Goal: Task Accomplishment & Management: Manage account settings

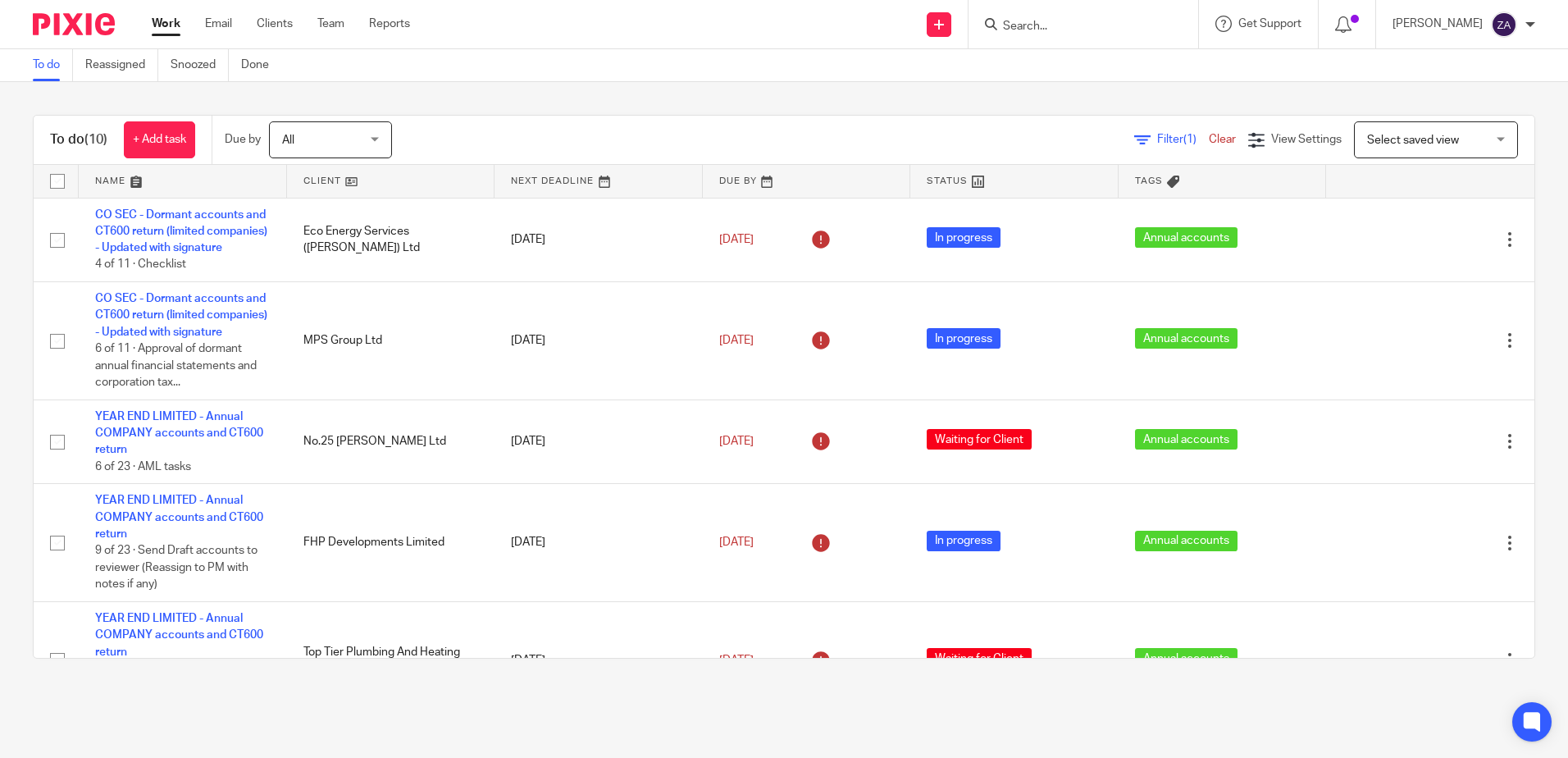
scroll to position [516, 0]
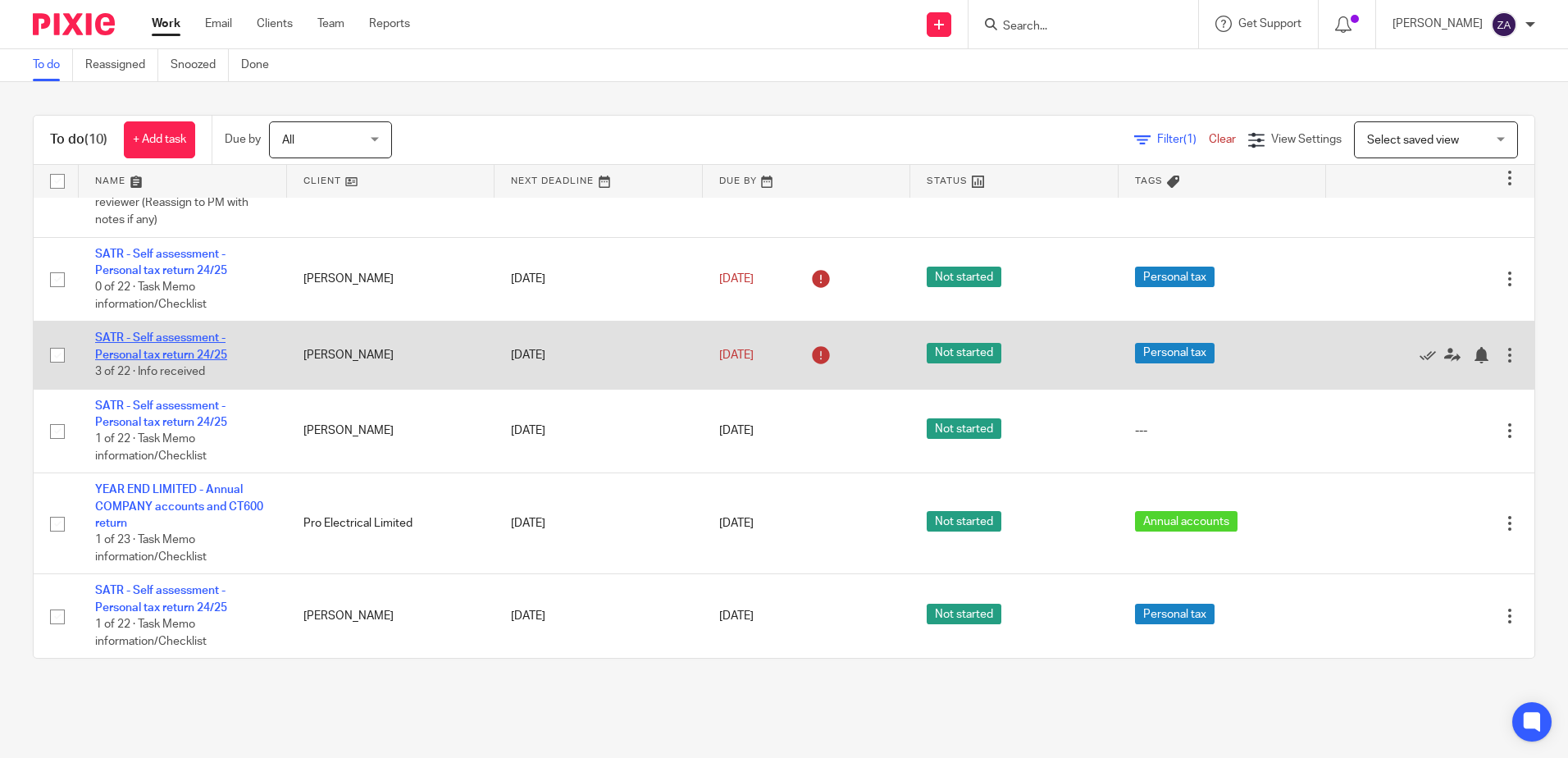
drag, startPoint x: 0, startPoint y: 0, endPoint x: 126, endPoint y: 352, distance: 373.9
click at [126, 352] on link "SATR - Self assessment - Personal tax return 24/25" at bounding box center [161, 345] width 132 height 28
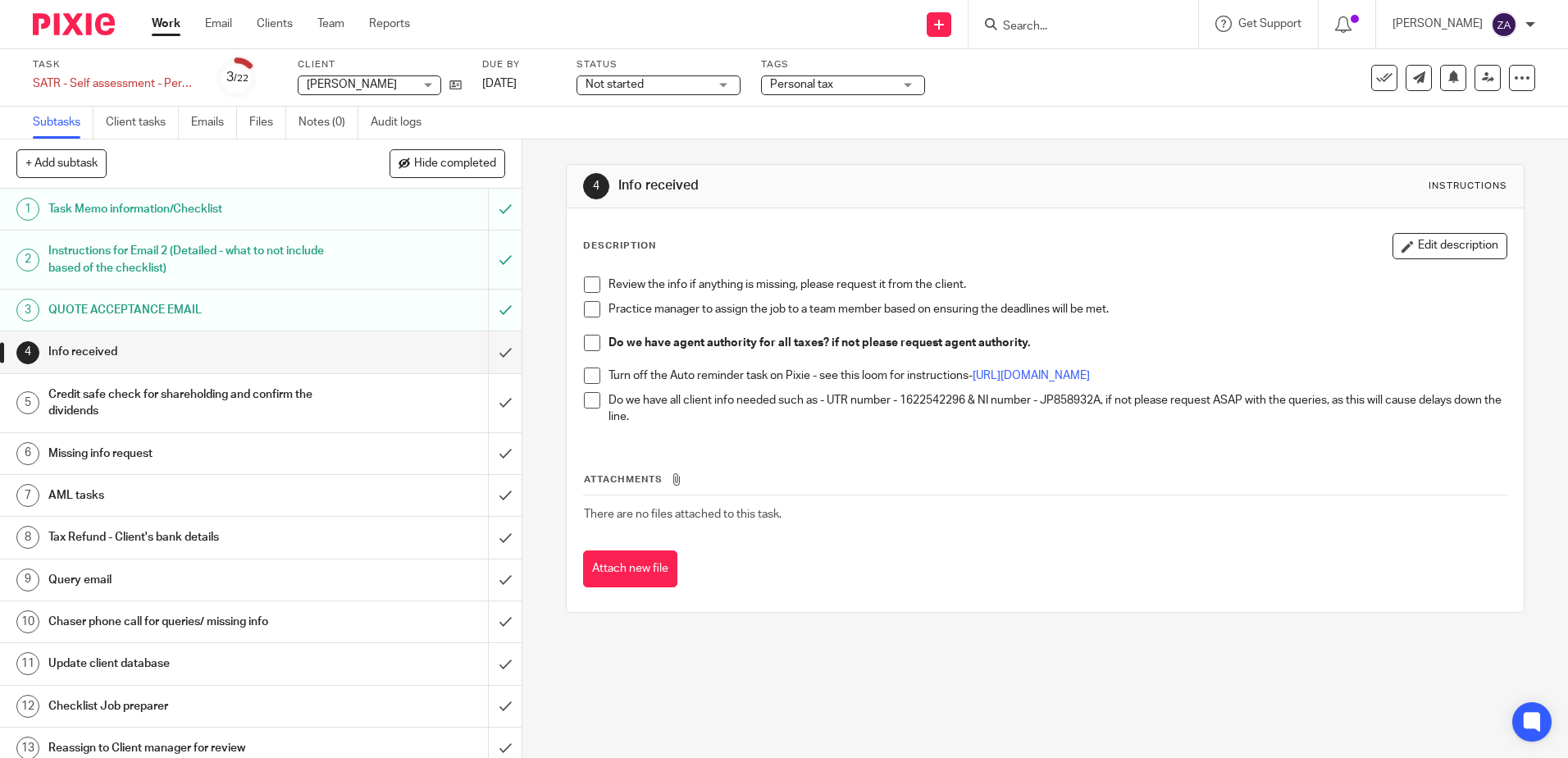
click at [607, 80] on span "Not started" at bounding box center [614, 85] width 58 height 12
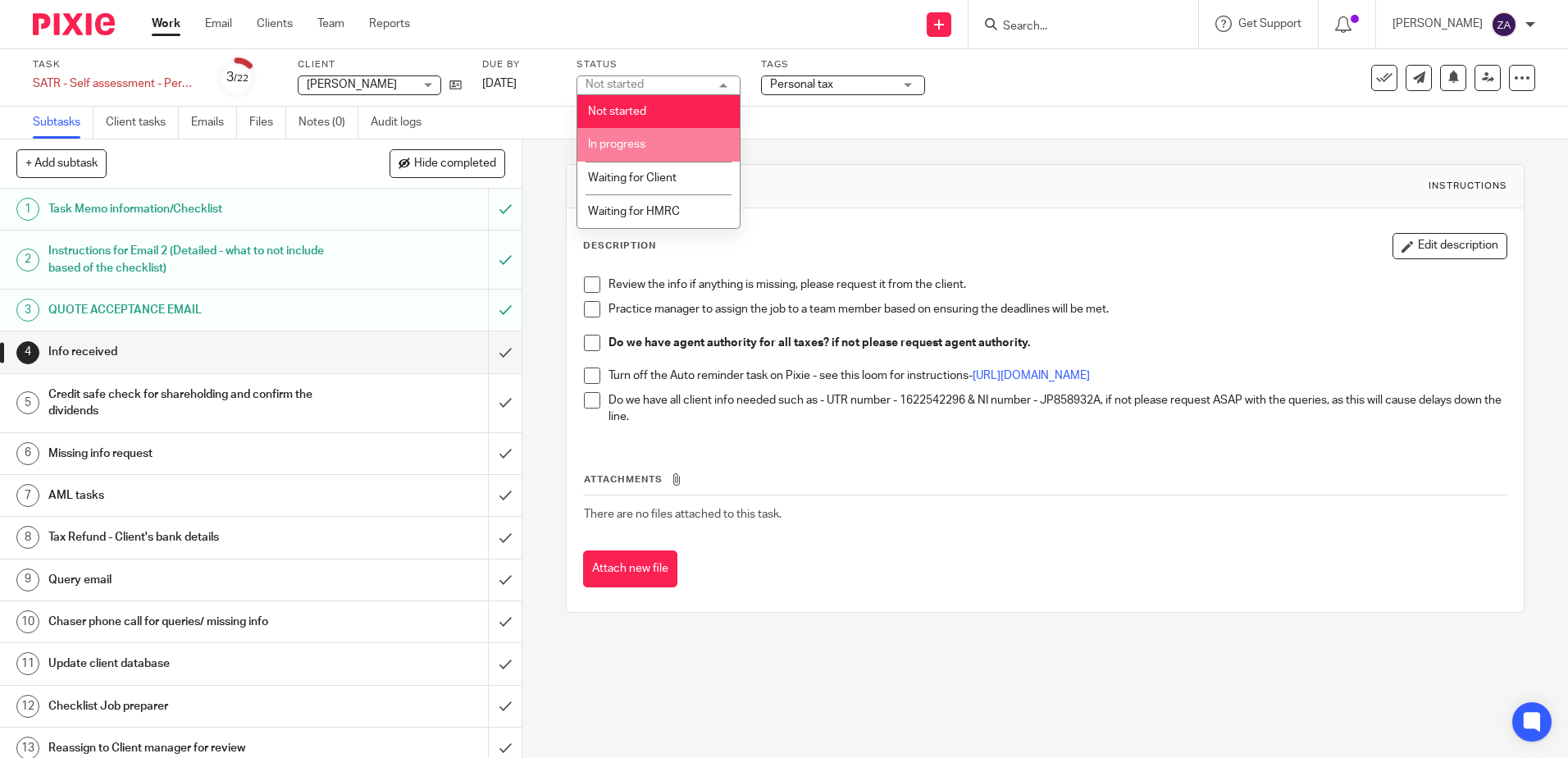
click at [639, 145] on span "In progress" at bounding box center [617, 144] width 58 height 12
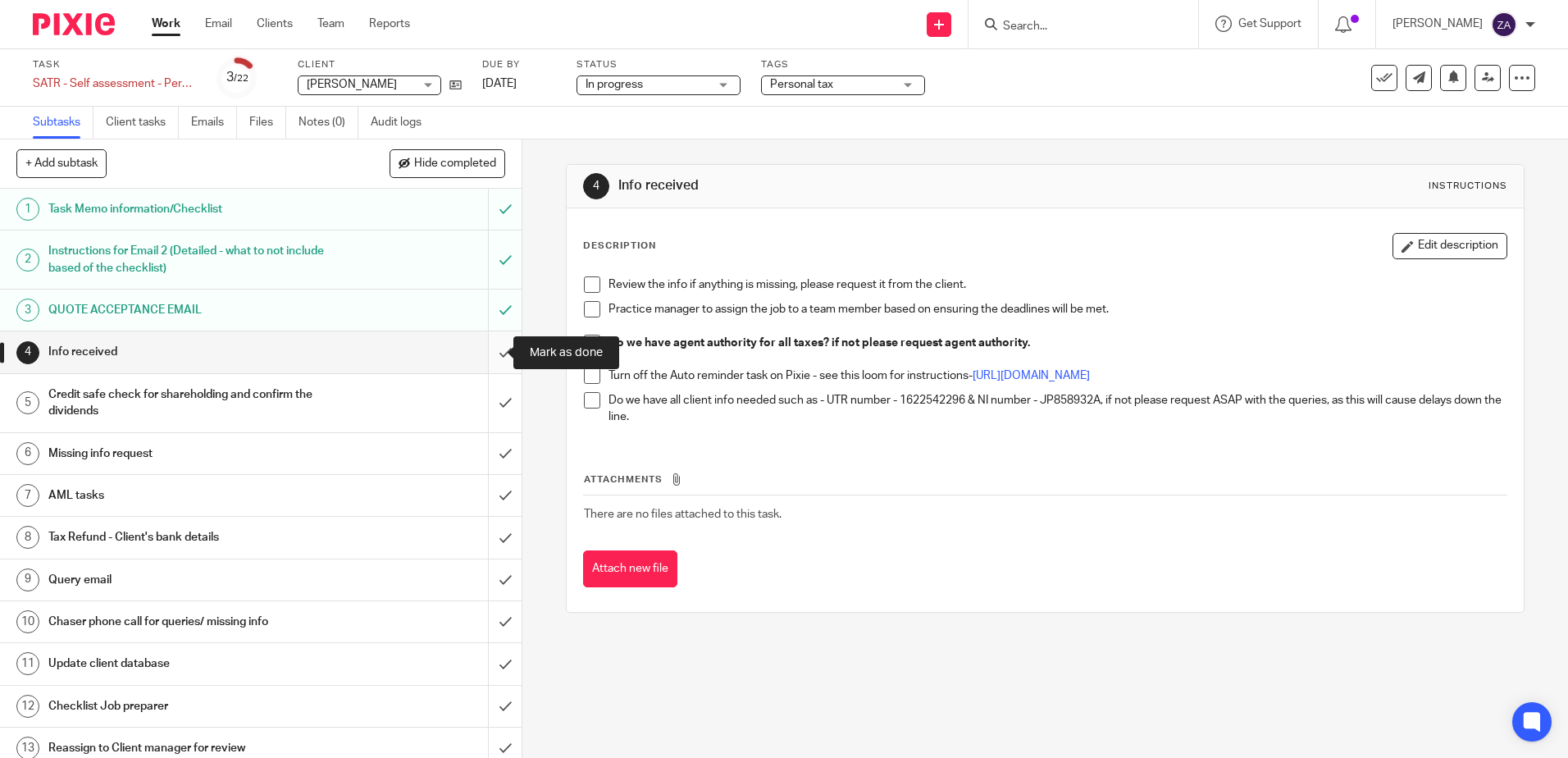
click at [489, 354] on input "submit" at bounding box center [261, 352] width 521 height 41
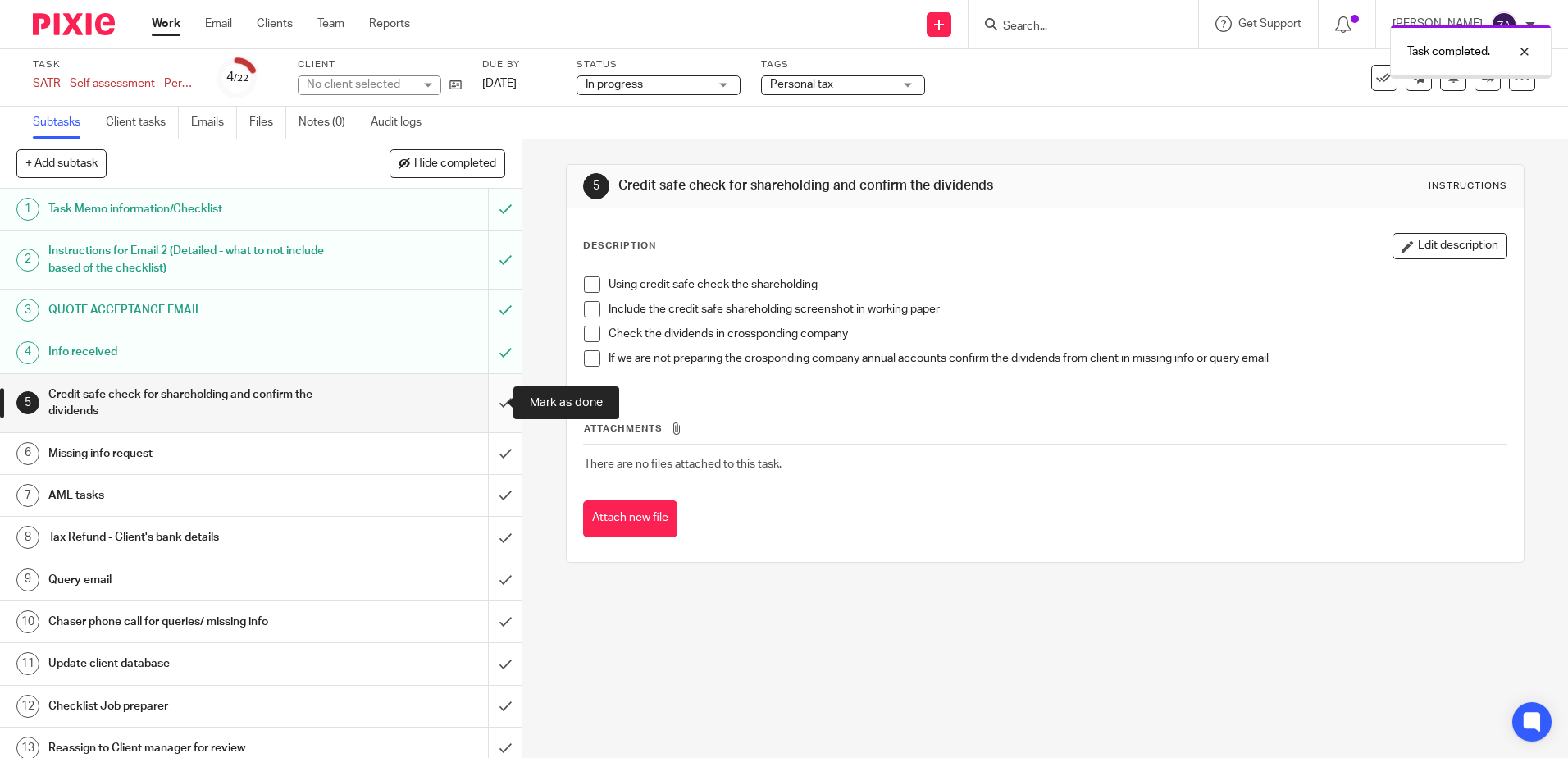
click at [487, 405] on input "submit" at bounding box center [261, 403] width 521 height 58
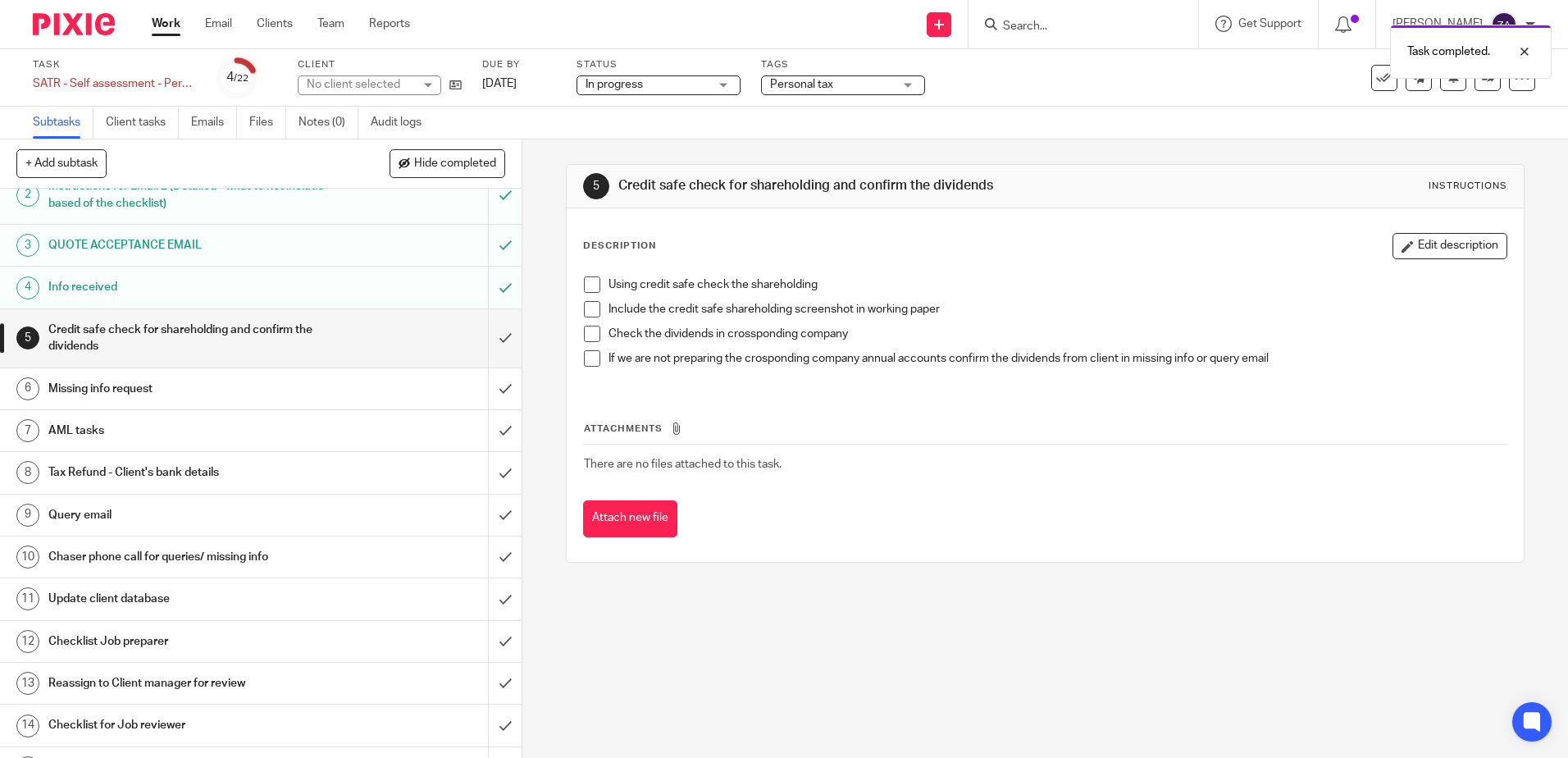
scroll to position [164, 0]
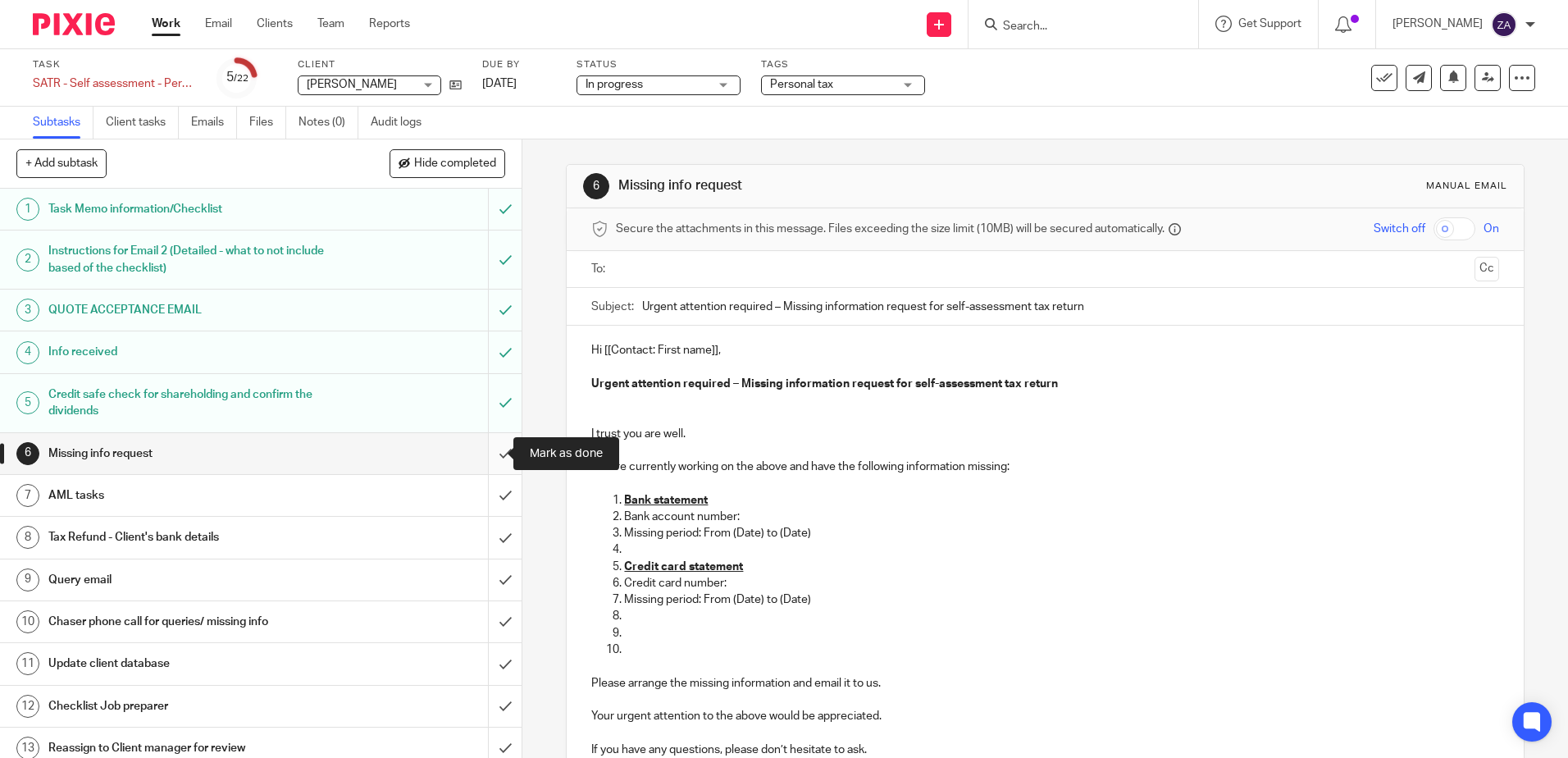
click at [486, 455] on input "submit" at bounding box center [261, 454] width 521 height 41
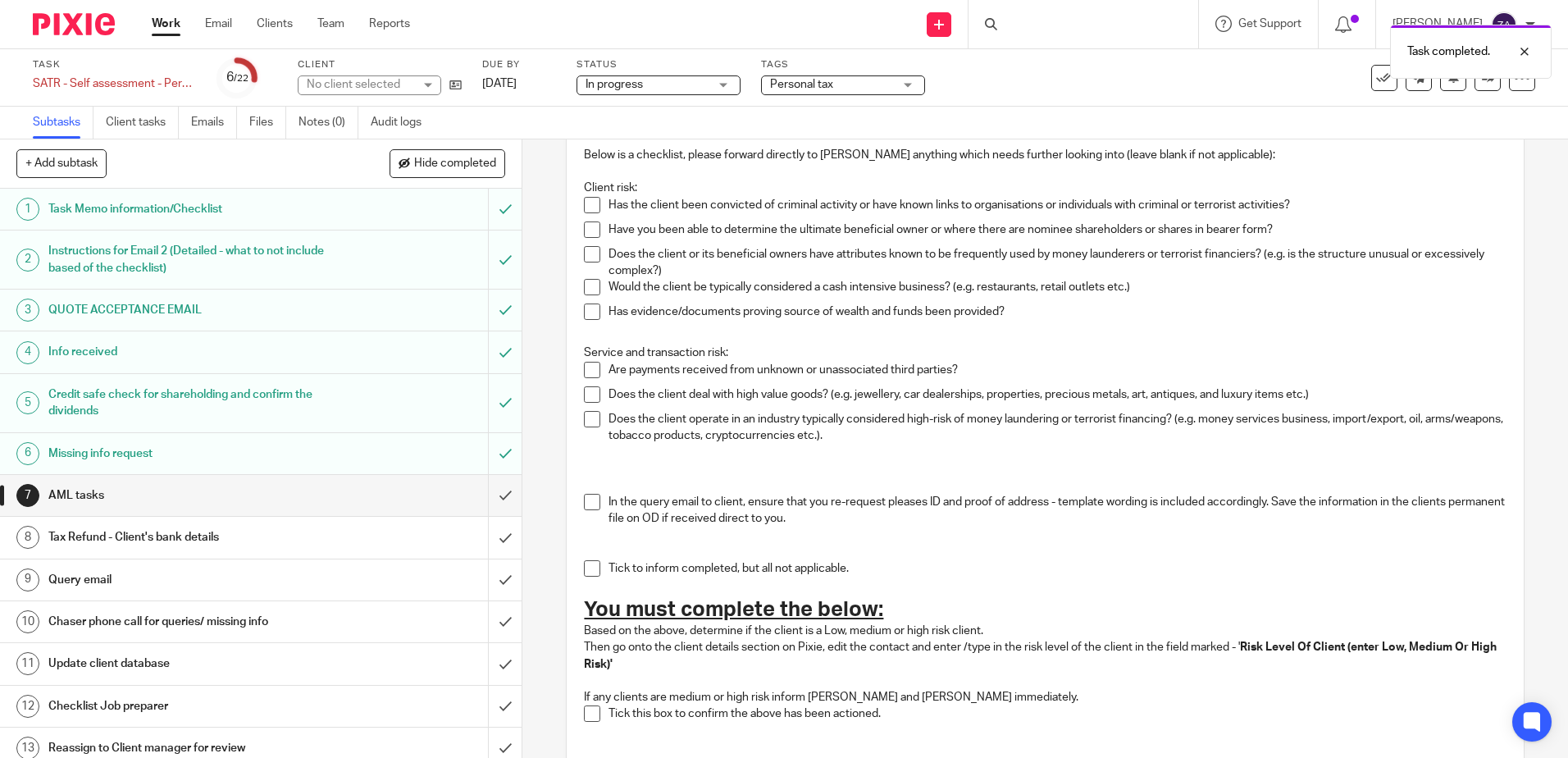
scroll to position [164, 0]
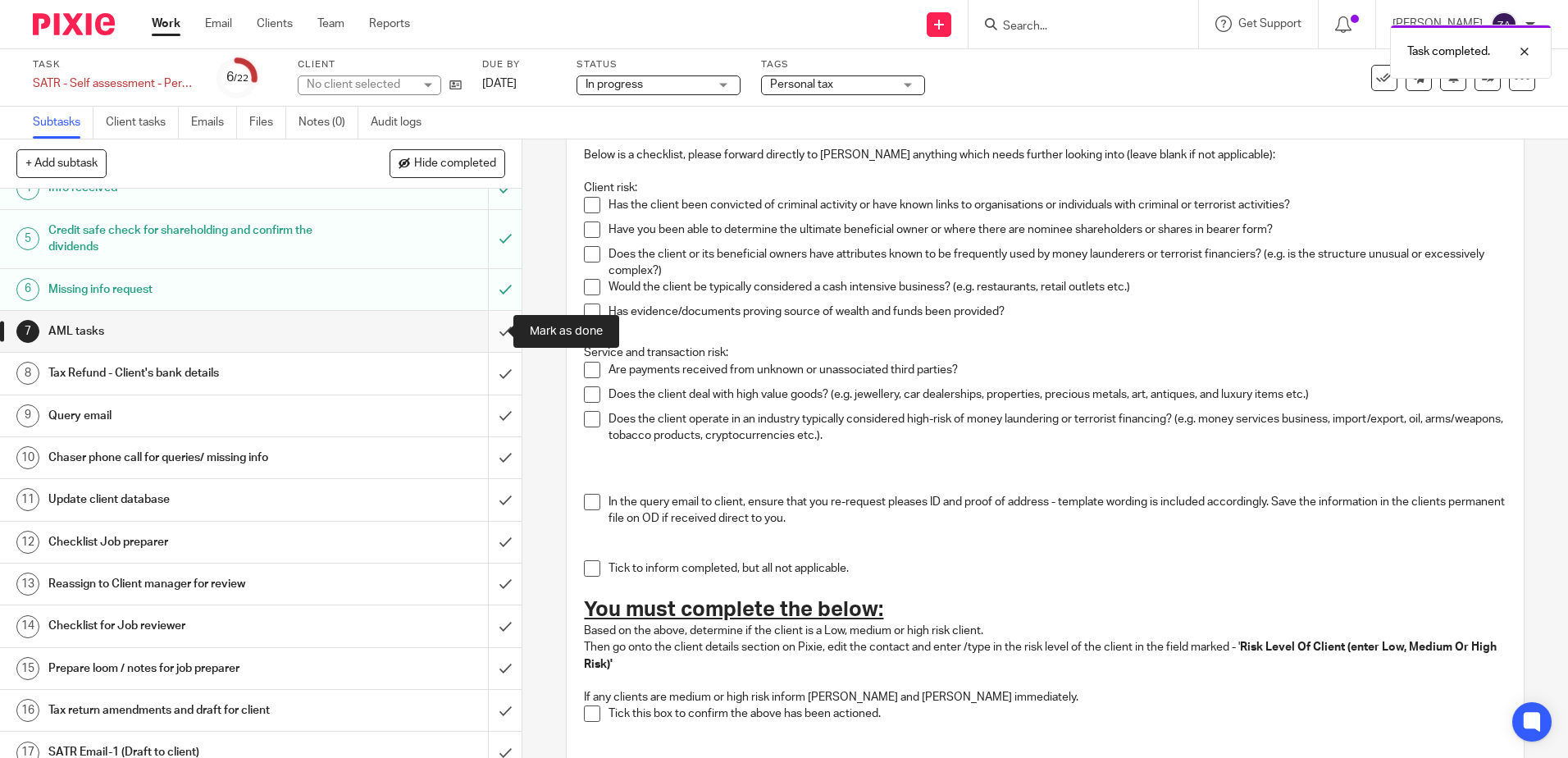
click at [486, 335] on input "submit" at bounding box center [261, 332] width 521 height 41
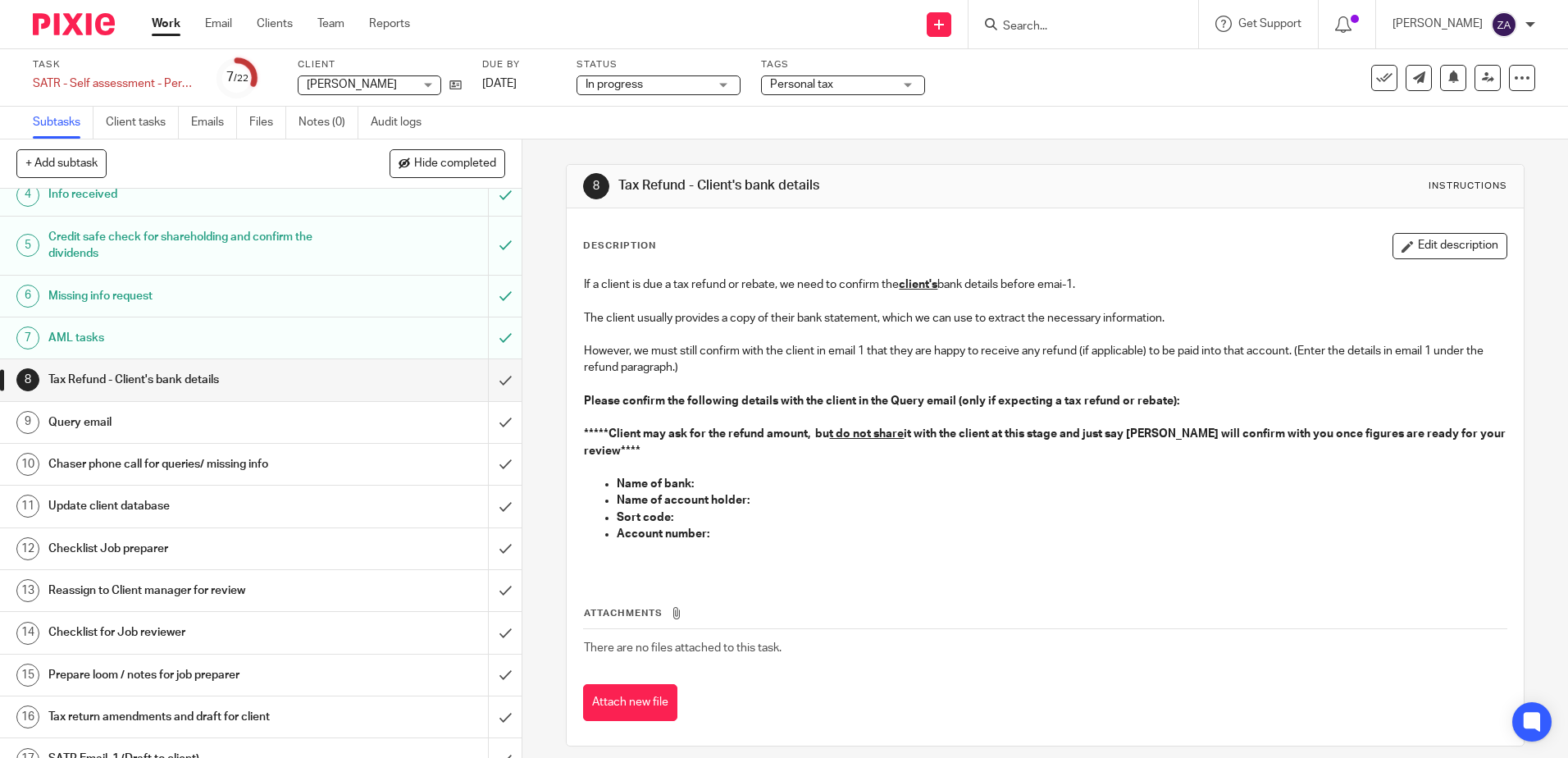
scroll to position [164, 0]
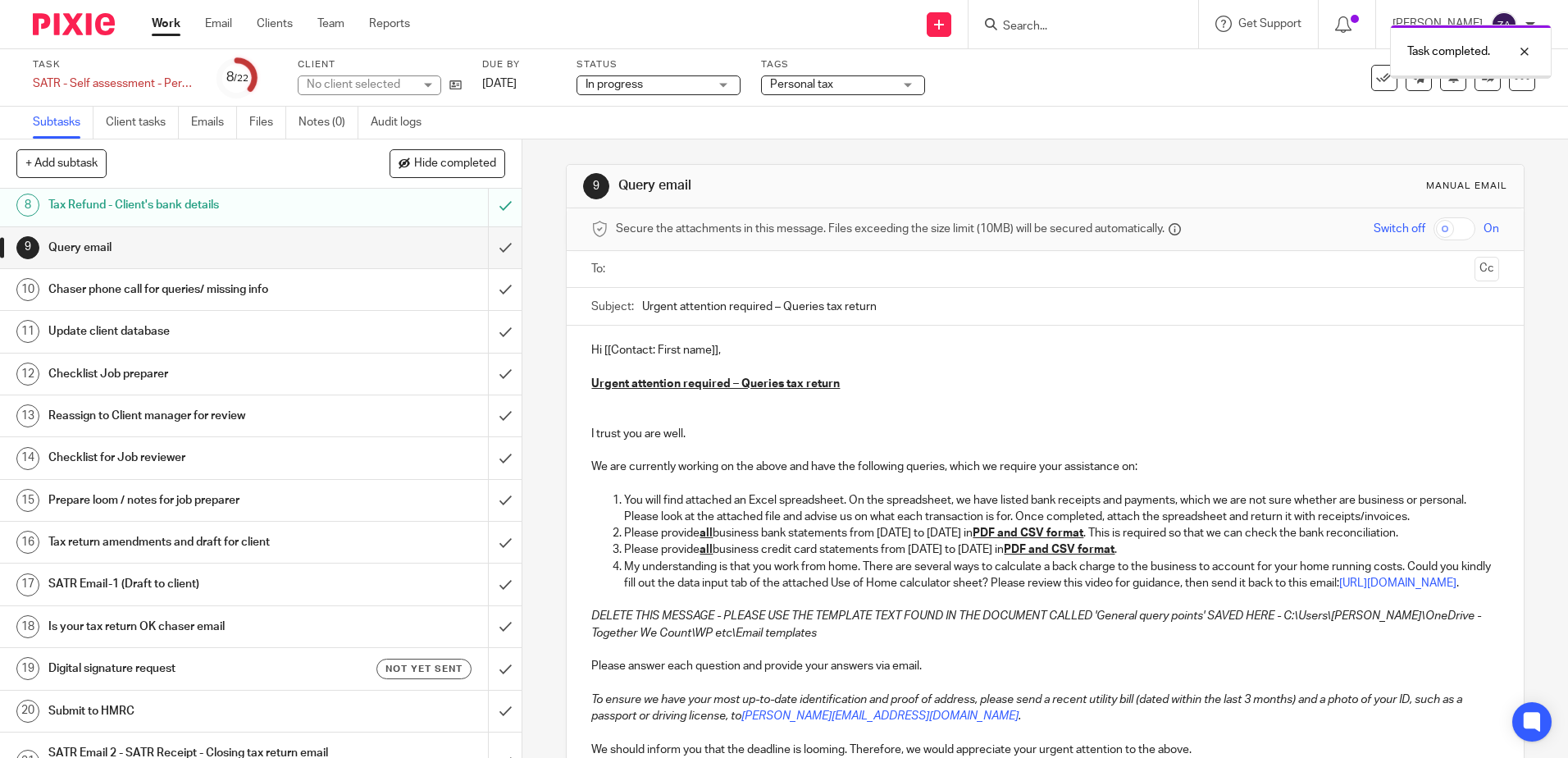
scroll to position [246, 0]
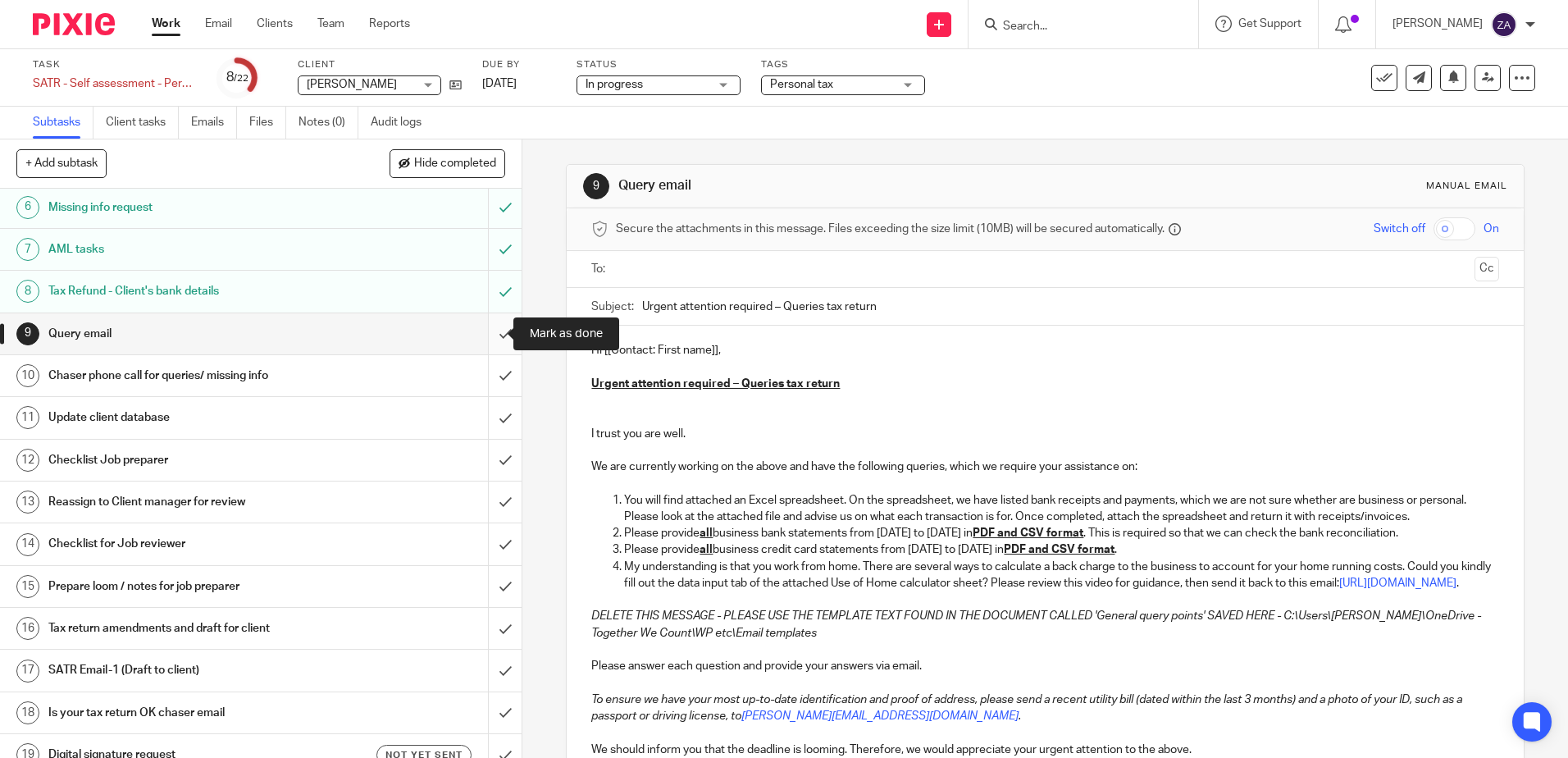
click at [490, 335] on input "submit" at bounding box center [261, 334] width 521 height 41
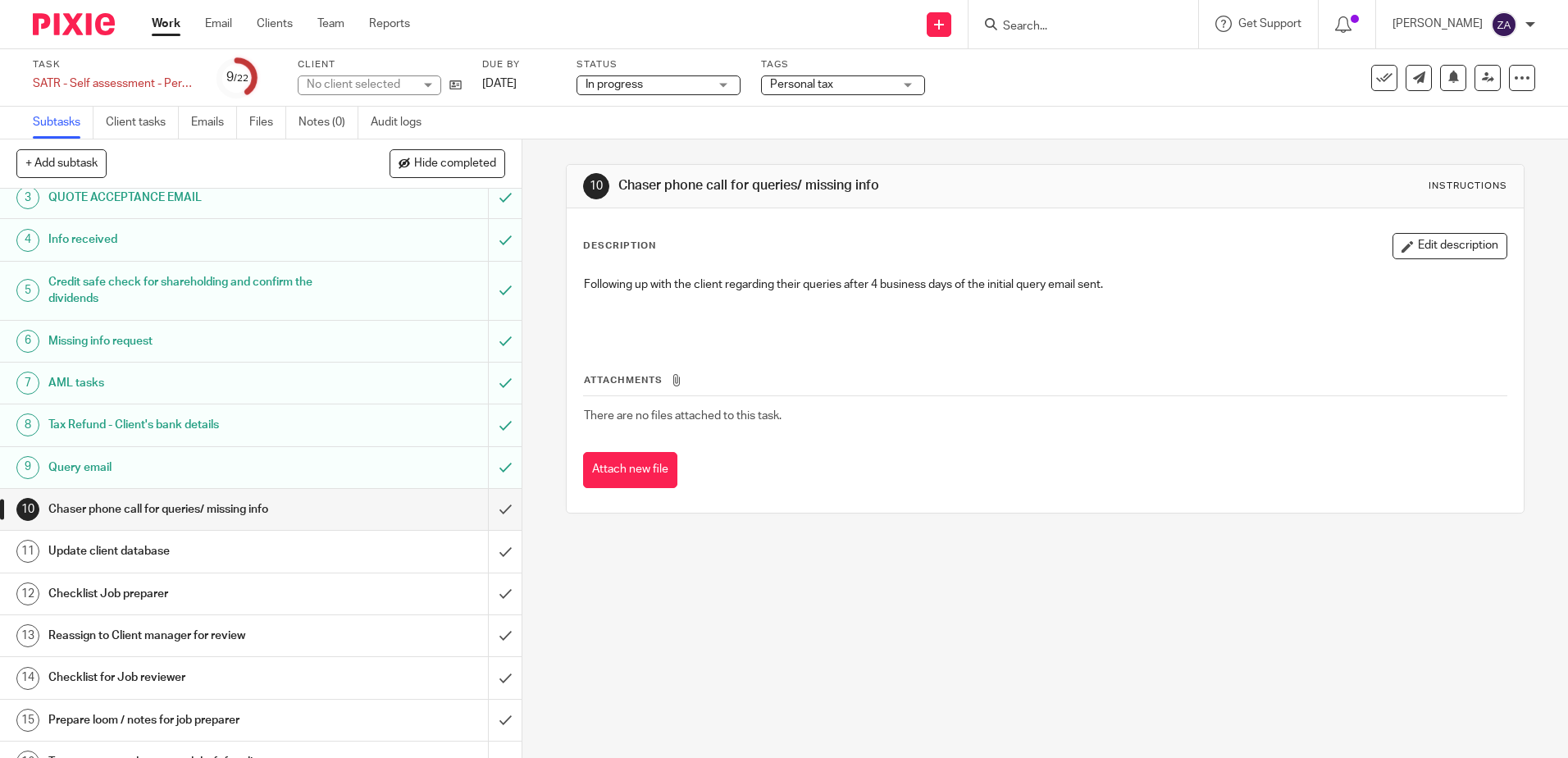
scroll to position [164, 0]
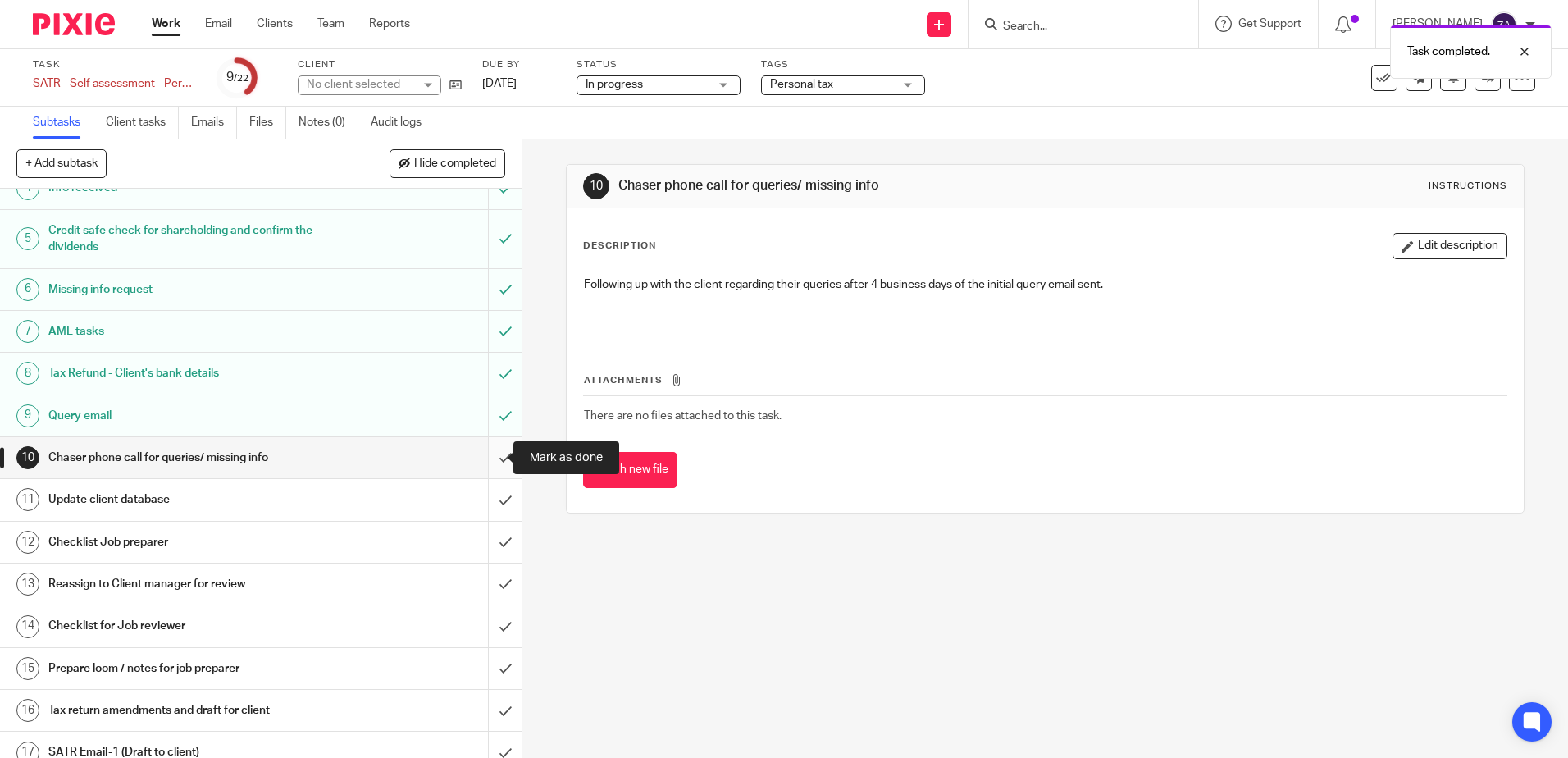
click at [486, 461] on input "submit" at bounding box center [261, 458] width 521 height 41
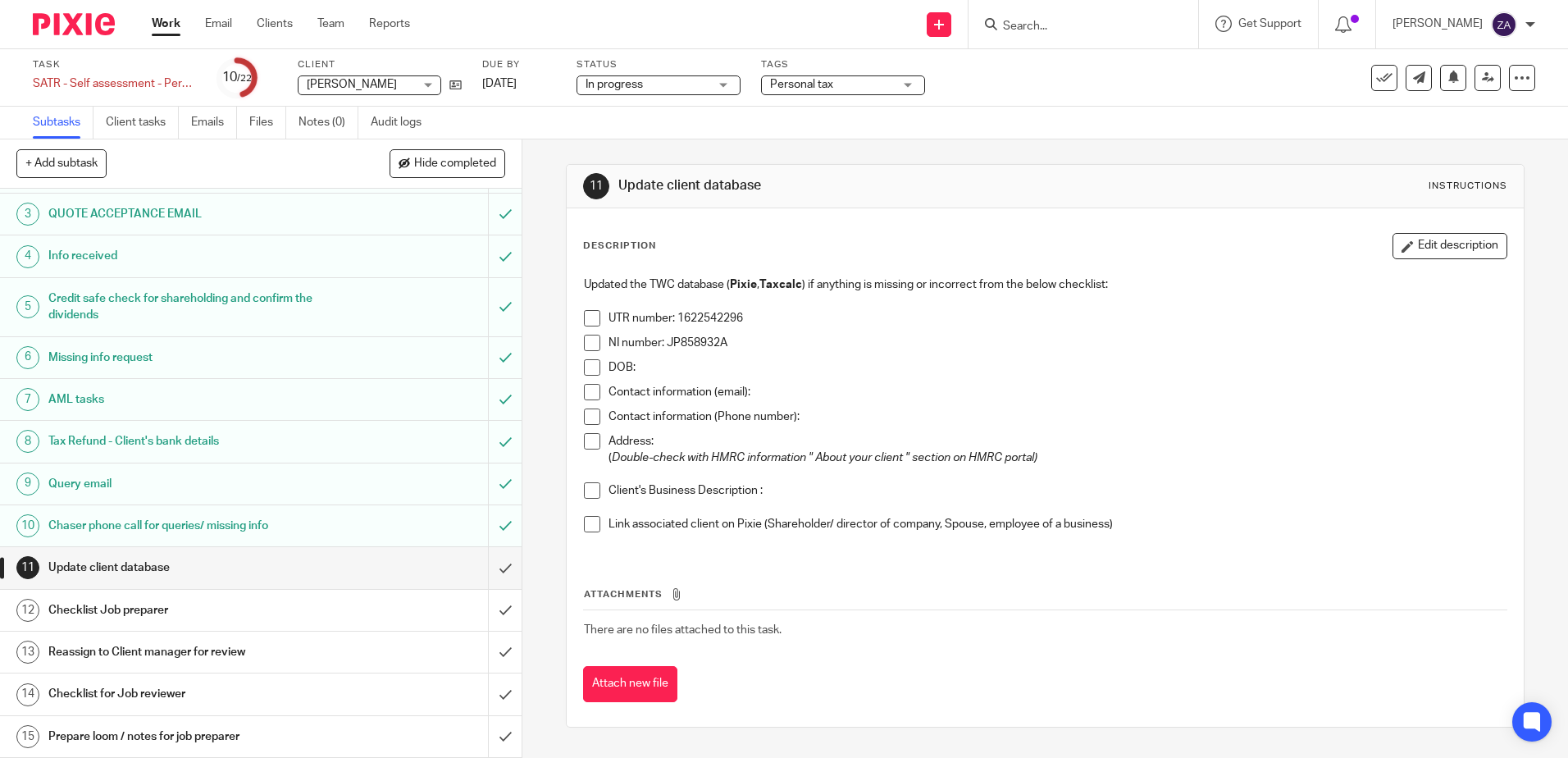
scroll to position [246, 0]
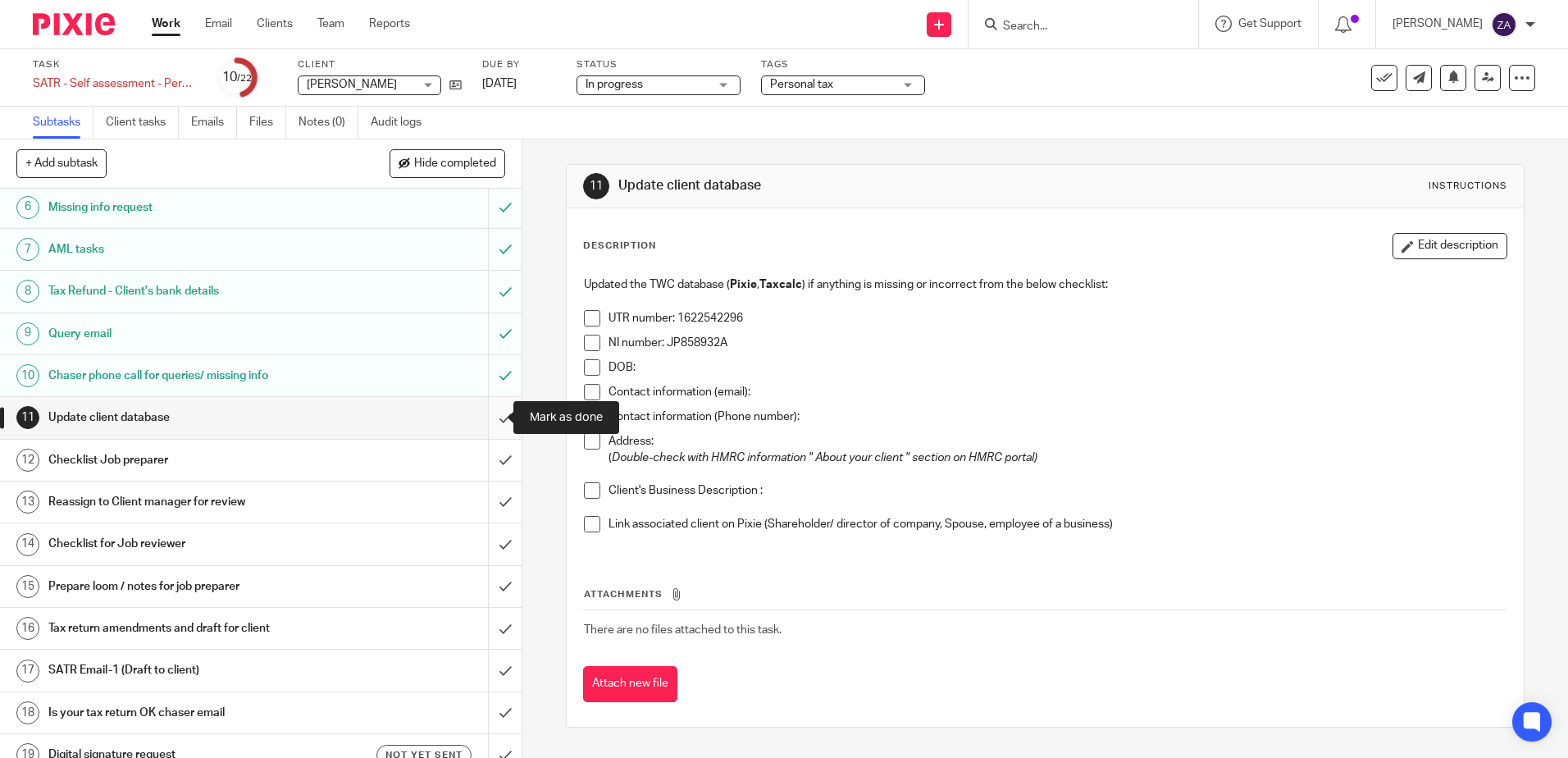
click at [486, 424] on input "submit" at bounding box center [261, 417] width 521 height 41
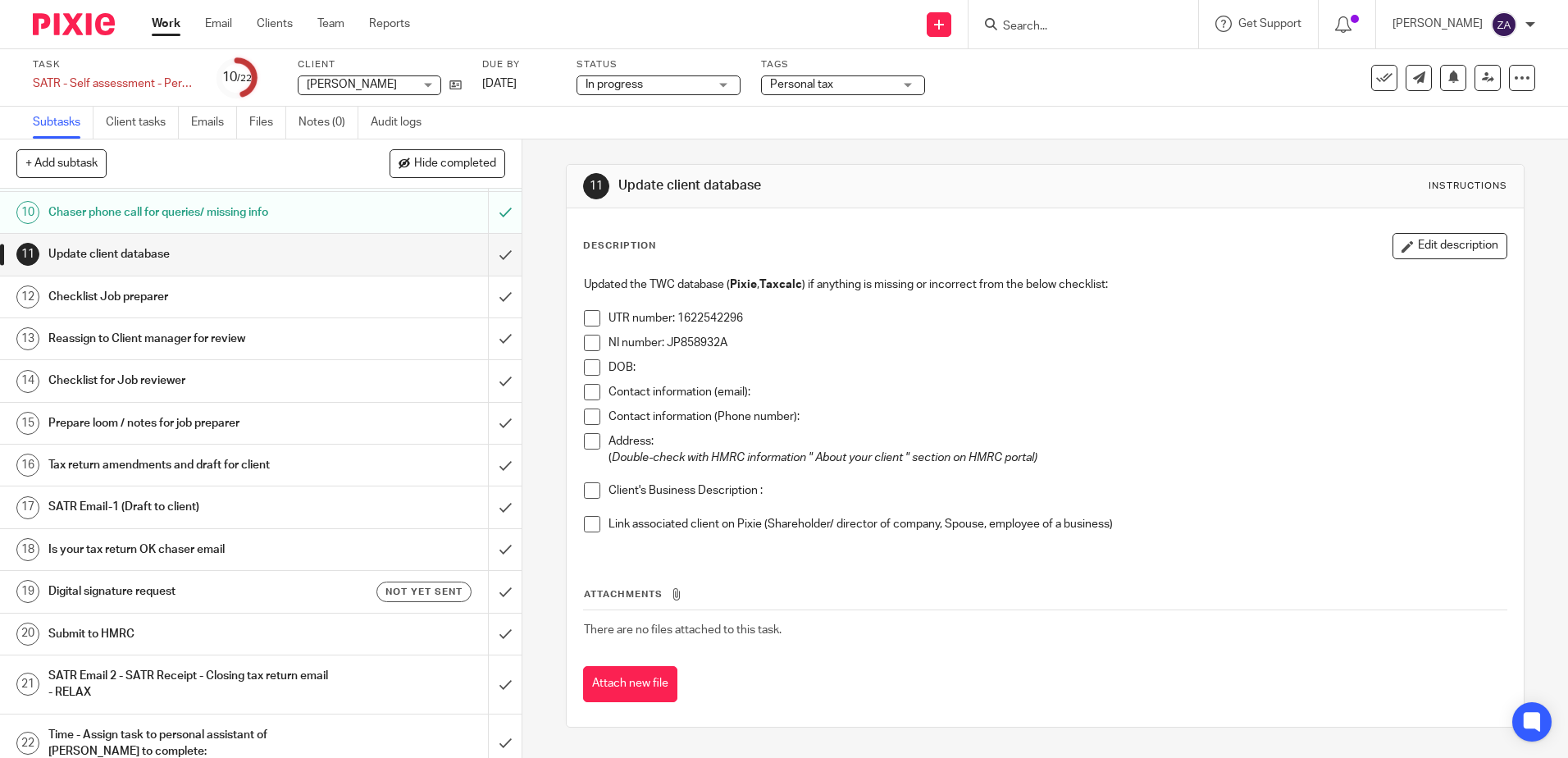
scroll to position [410, 0]
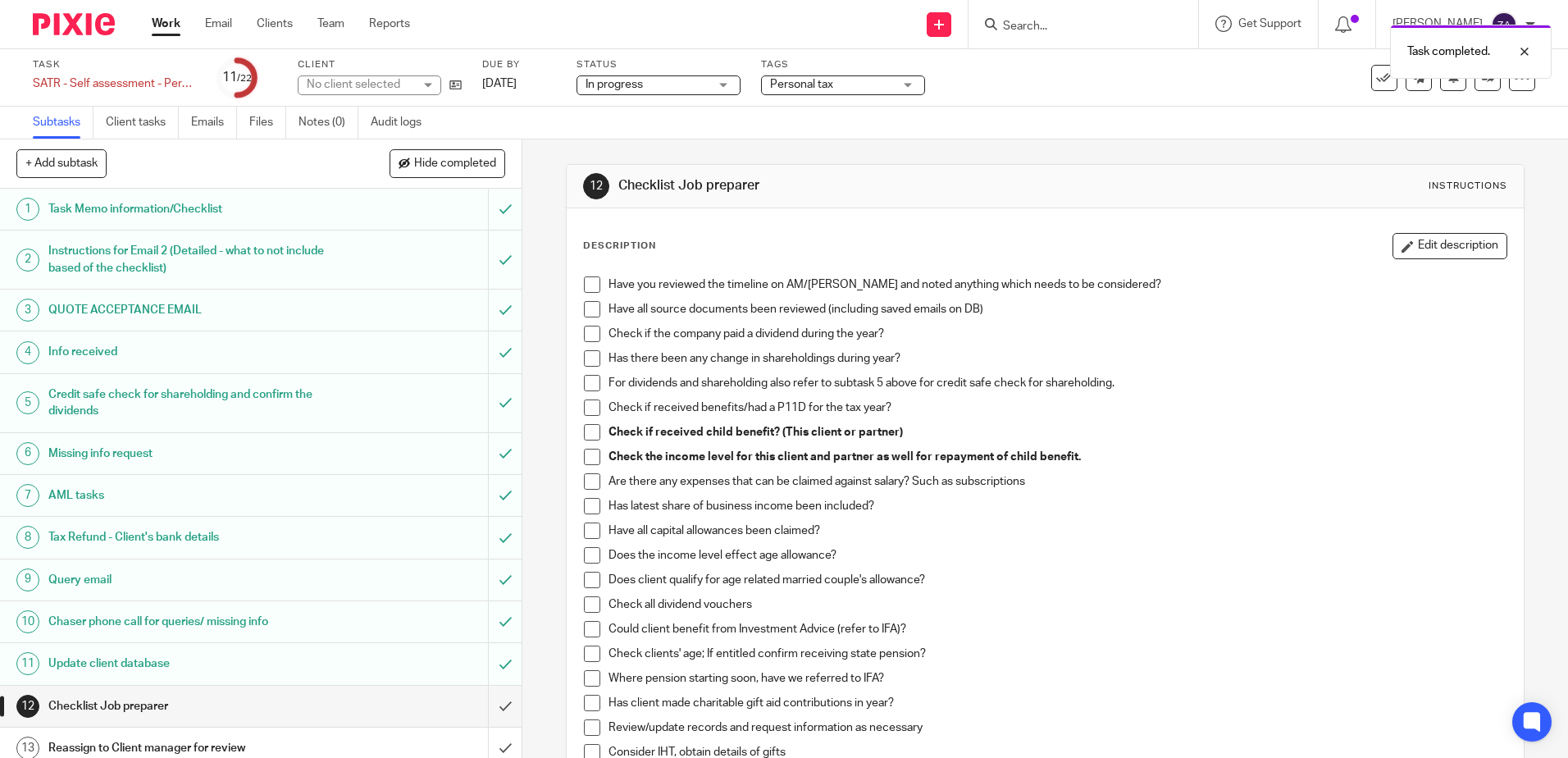
scroll to position [424, 0]
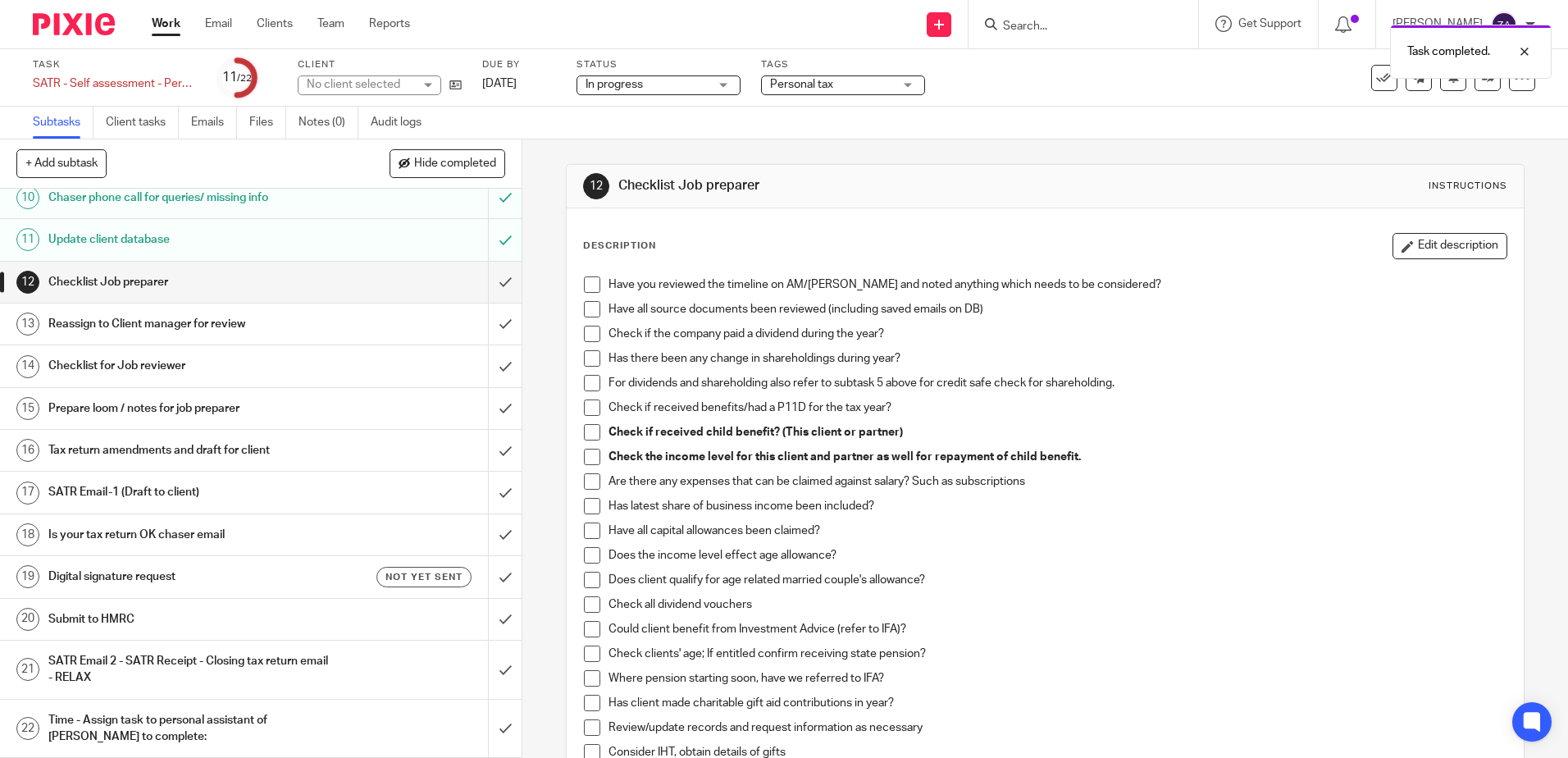
click at [591, 283] on span at bounding box center [592, 284] width 16 height 16
click at [584, 313] on span at bounding box center [592, 309] width 16 height 16
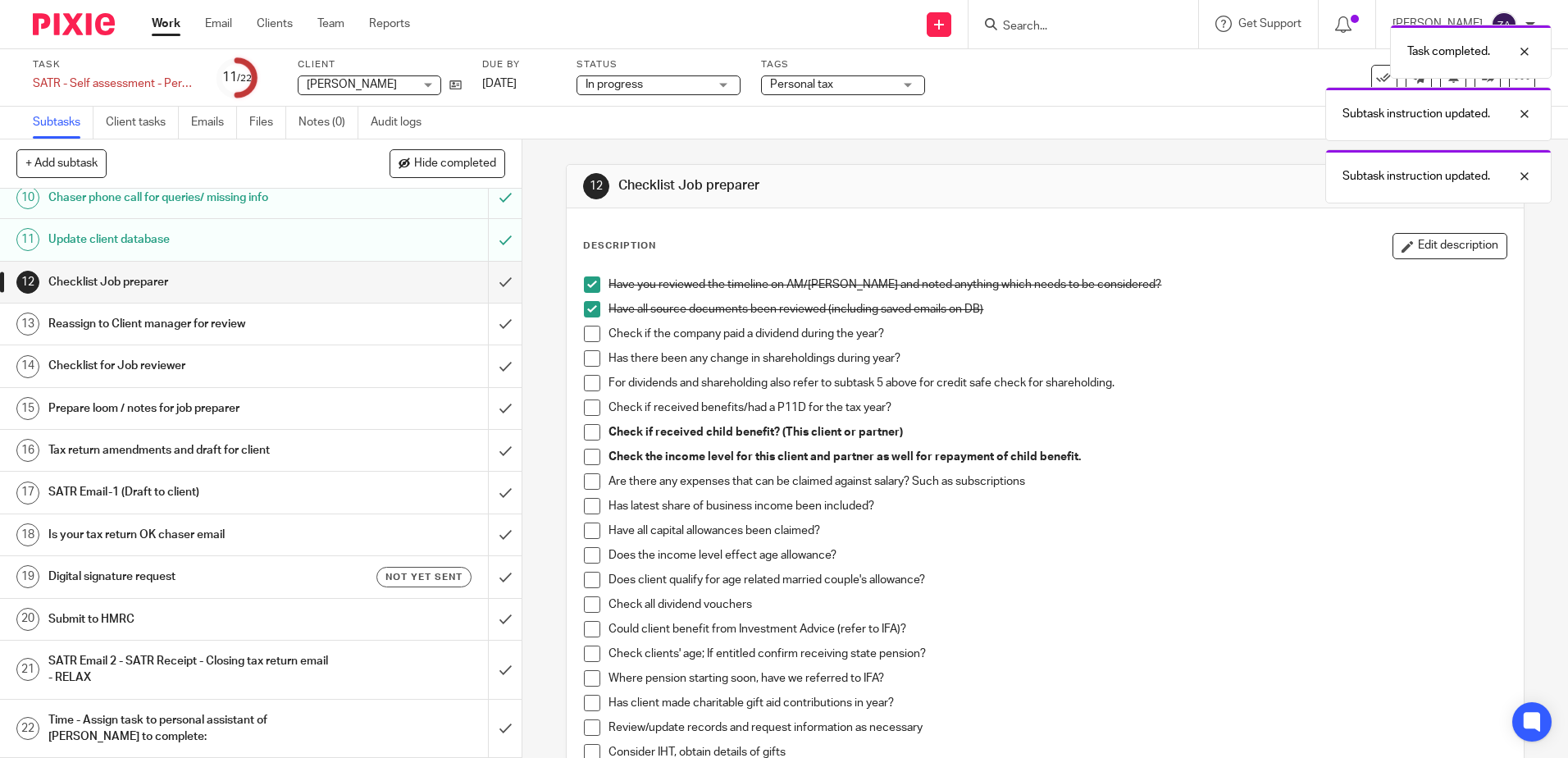
click at [592, 342] on li "Check if the company paid a dividend during the year?" at bounding box center [1044, 337] width 922 height 24
click at [588, 339] on span at bounding box center [592, 334] width 16 height 16
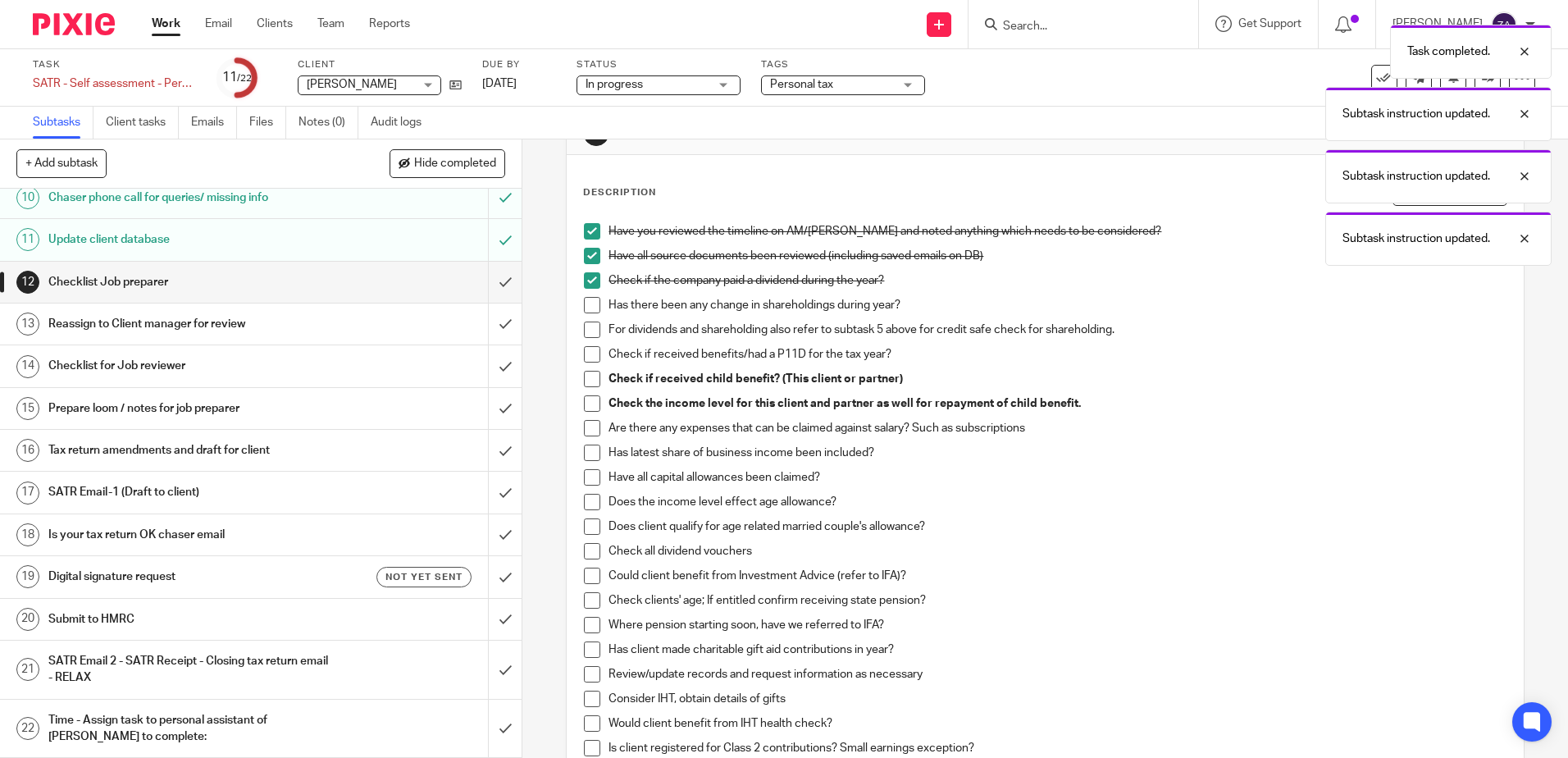
scroll to position [82, 0]
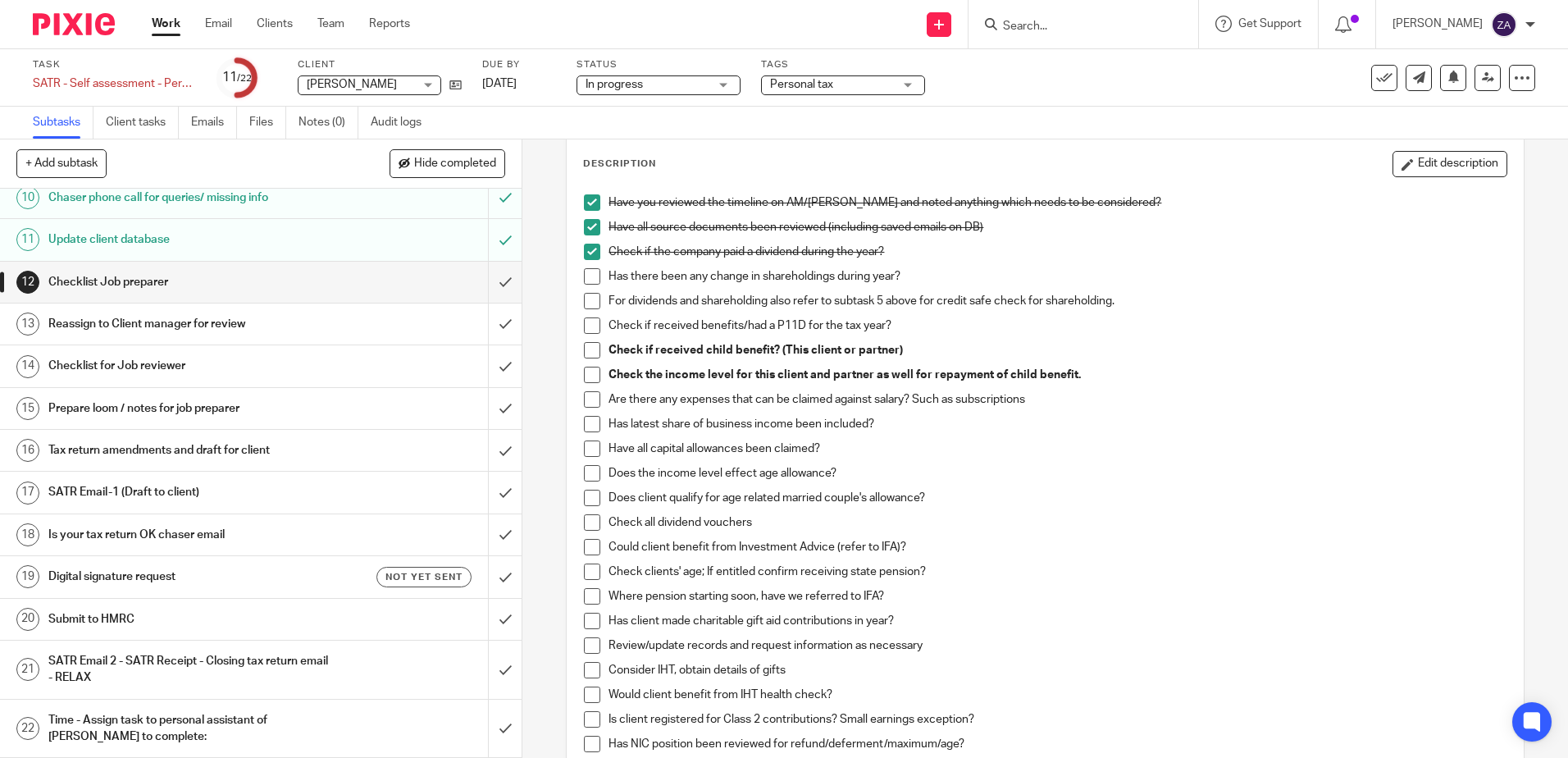
click at [585, 275] on span at bounding box center [592, 276] width 16 height 16
click at [586, 303] on span at bounding box center [592, 301] width 16 height 16
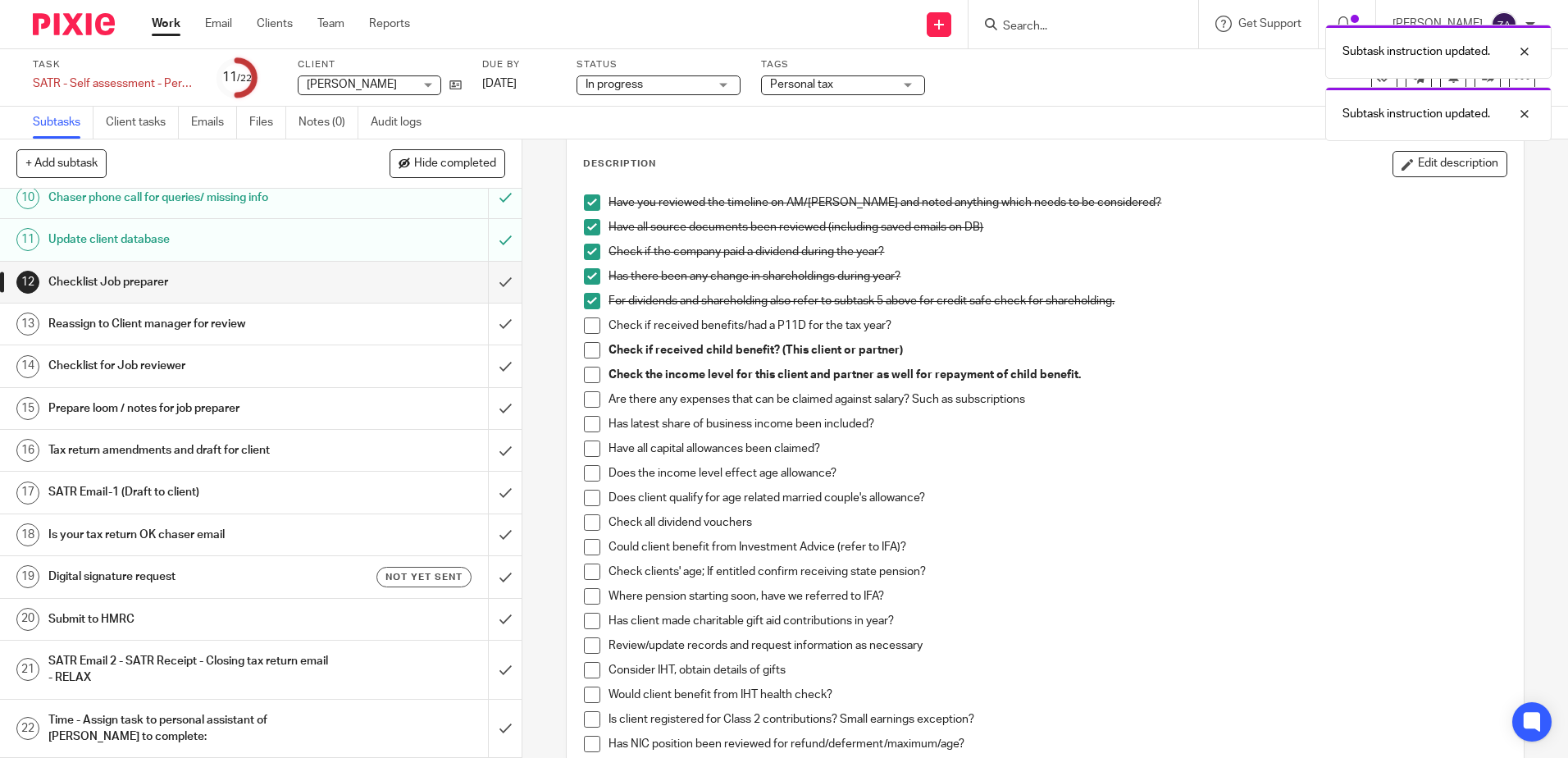
click at [592, 326] on span at bounding box center [592, 325] width 16 height 16
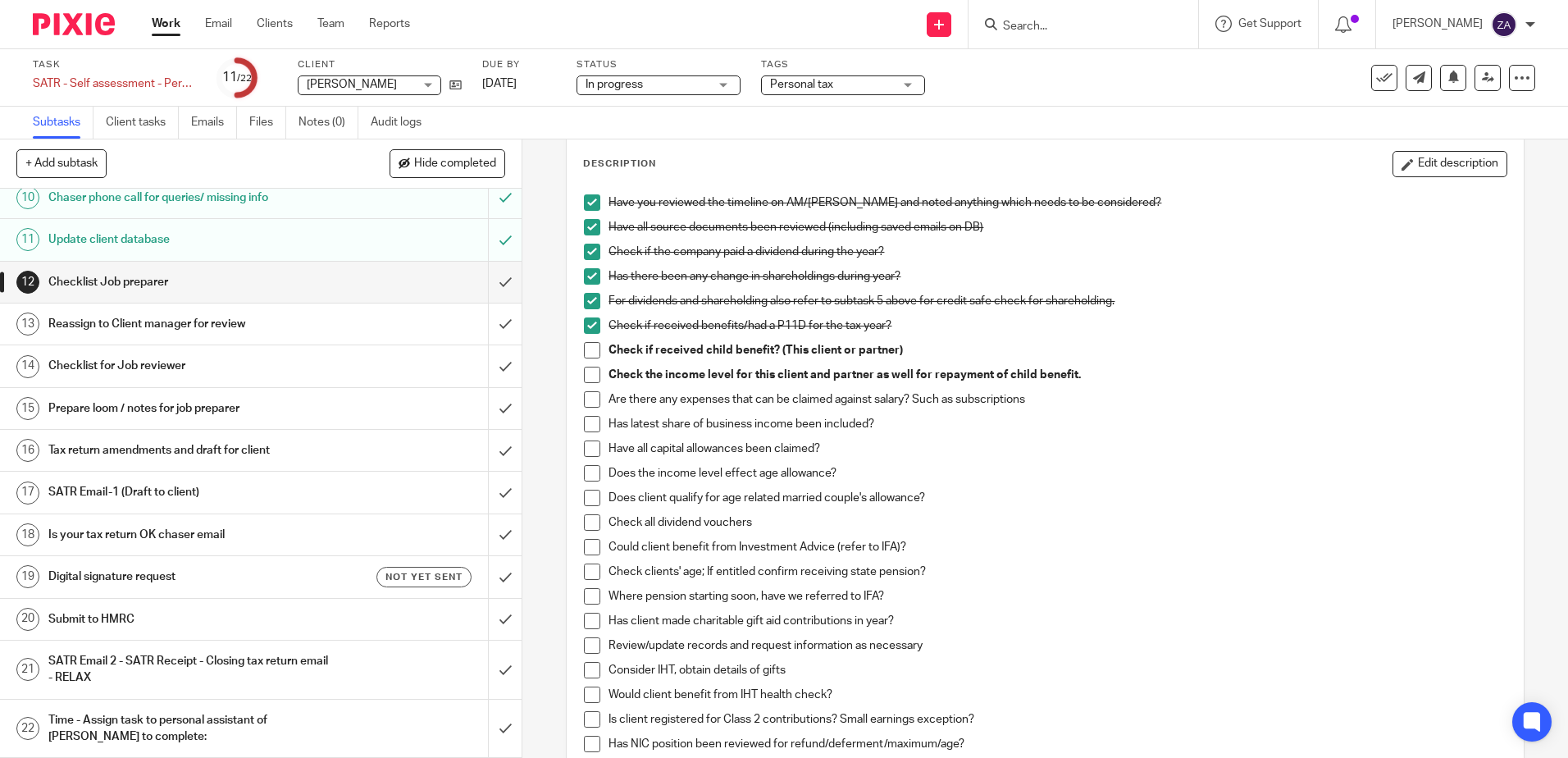
click at [584, 358] on span at bounding box center [592, 350] width 16 height 16
click at [592, 374] on span at bounding box center [592, 375] width 16 height 16
